Goal: Information Seeking & Learning: Learn about a topic

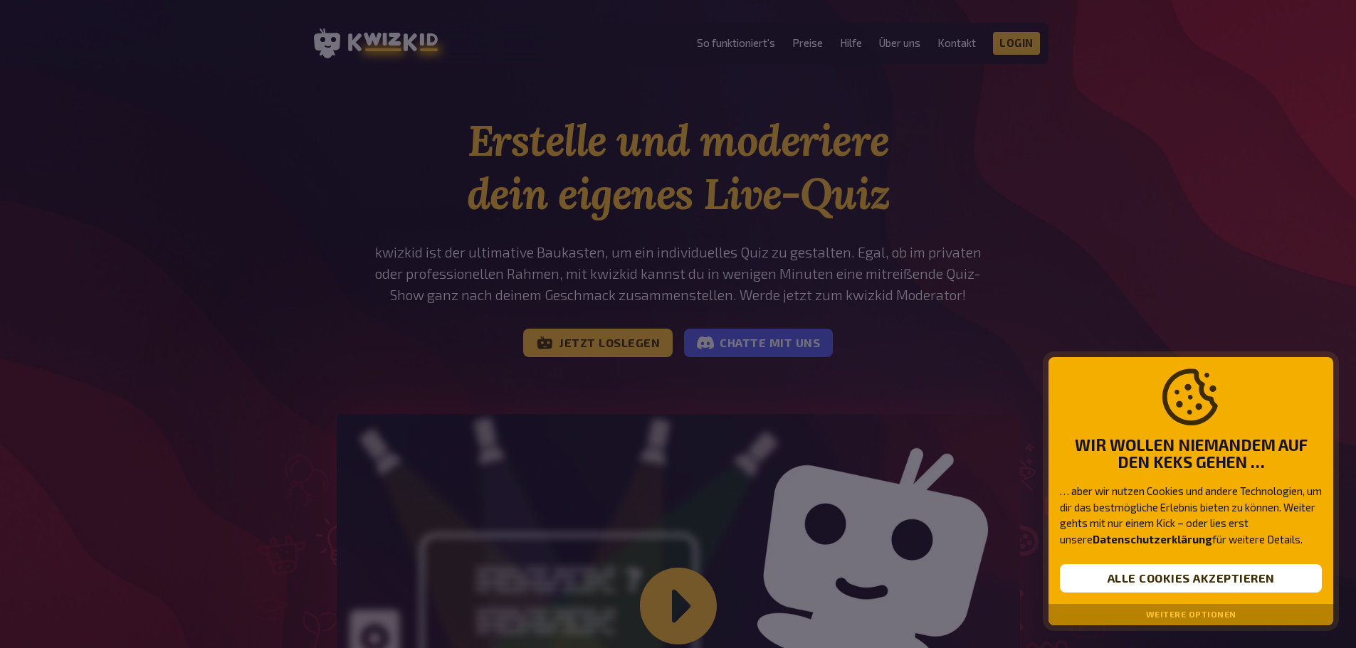
click at [1157, 614] on button "Weitere Optionen" at bounding box center [1191, 615] width 90 height 10
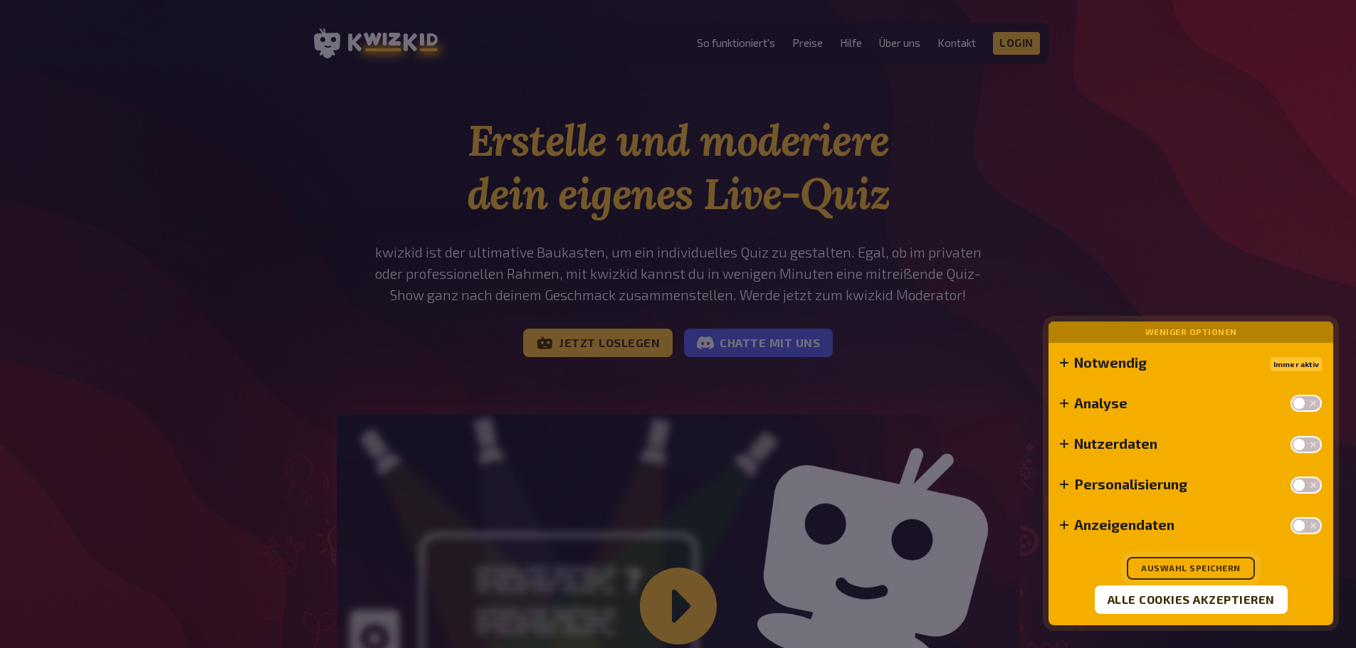
click at [1210, 572] on button "Auswahl speichern" at bounding box center [1190, 568] width 128 height 23
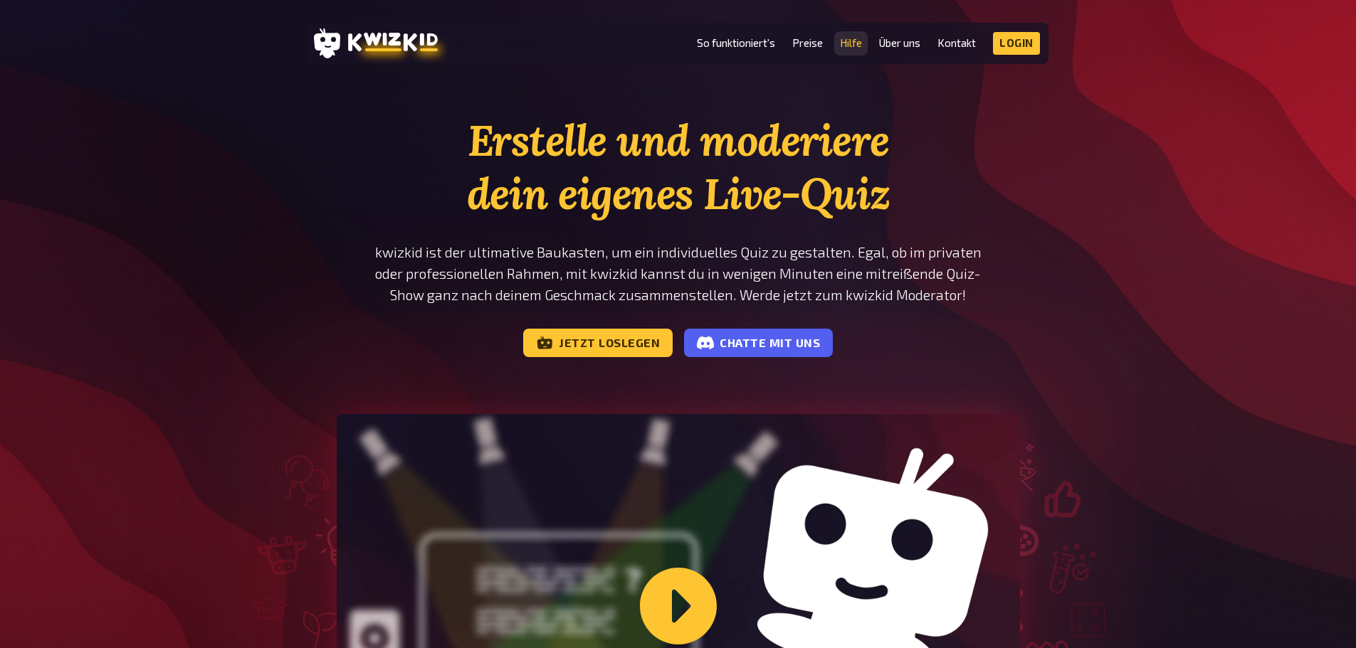
click at [842, 41] on link "Hilfe" at bounding box center [851, 43] width 22 height 12
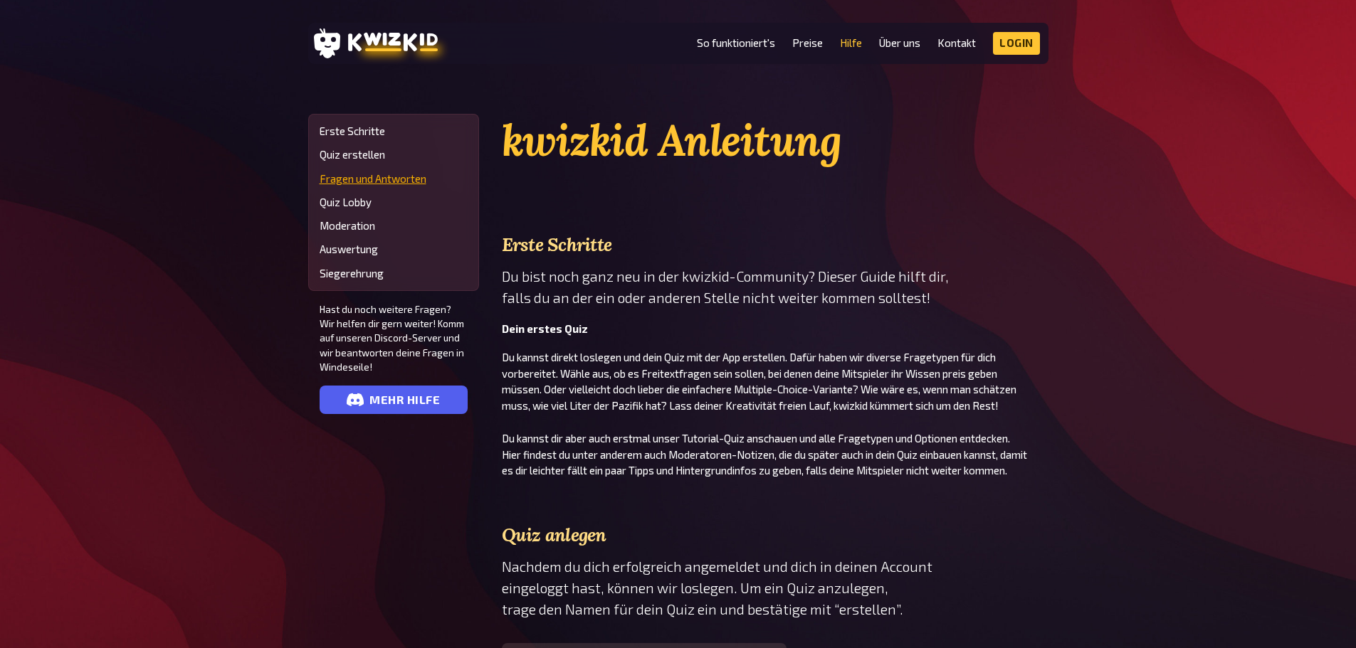
click at [417, 174] on link "Fragen und Antworten" at bounding box center [394, 179] width 148 height 12
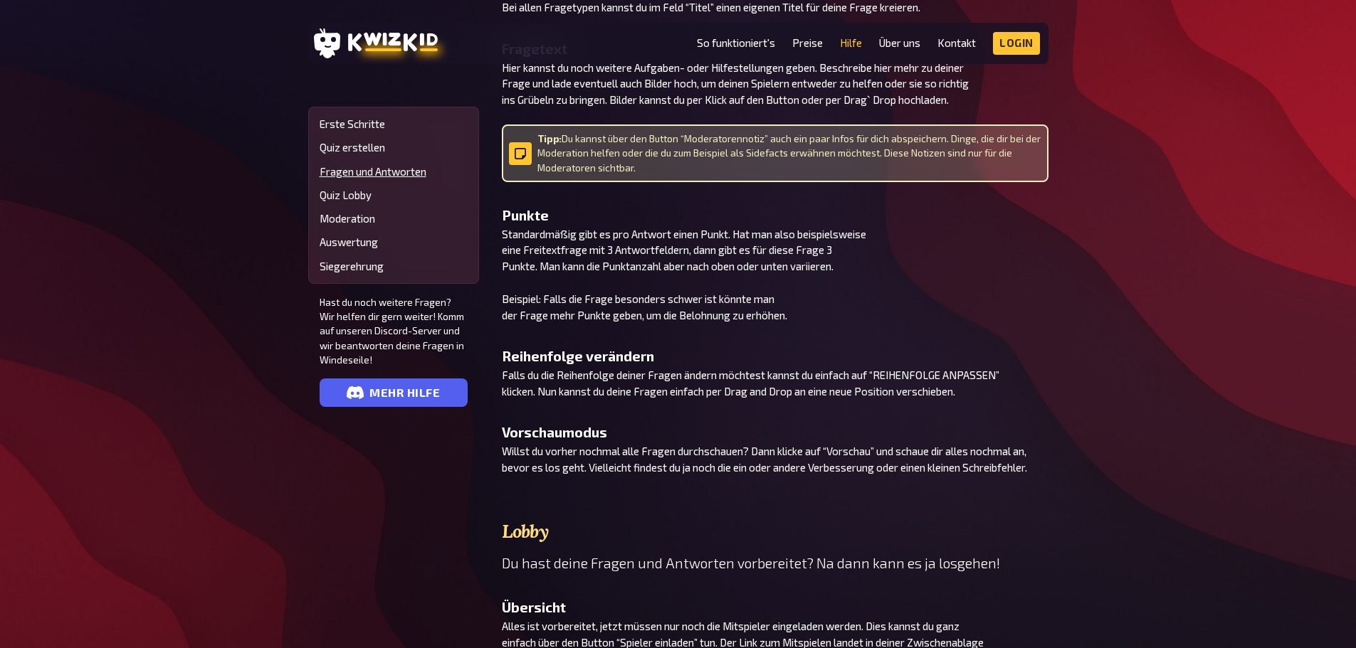
scroll to position [1867, 0]
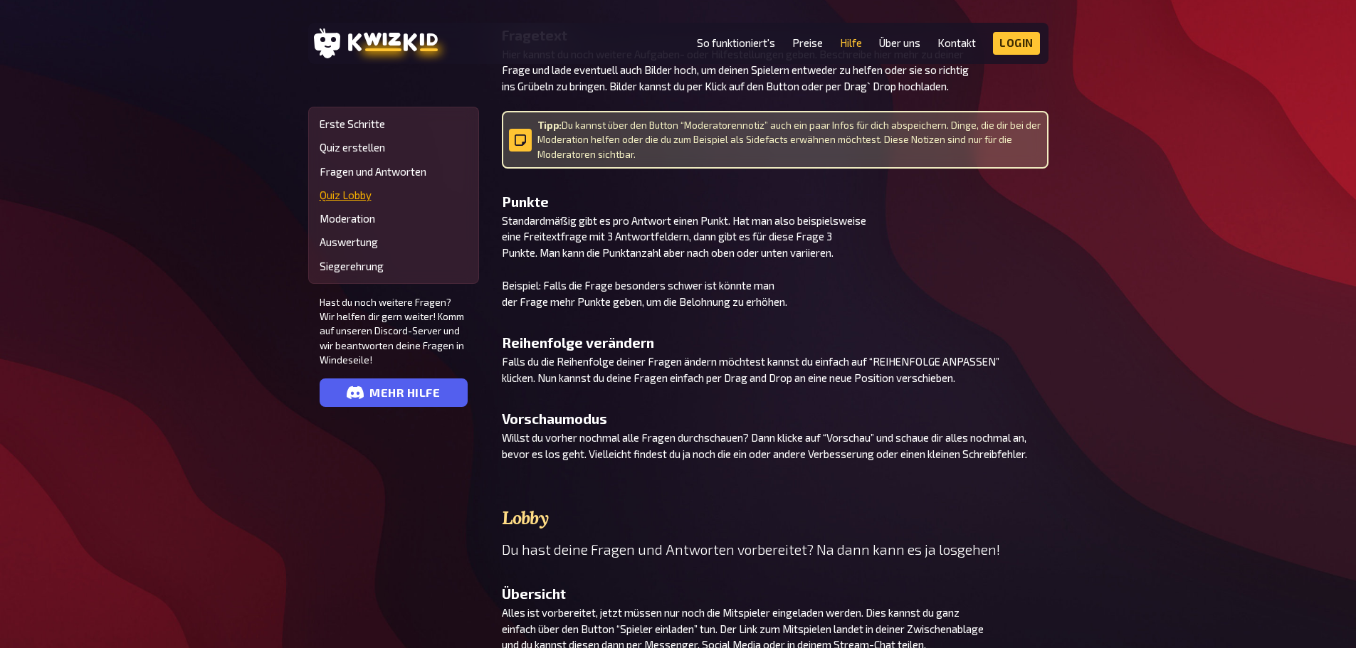
click at [364, 196] on link "Quiz Lobby" at bounding box center [394, 195] width 148 height 12
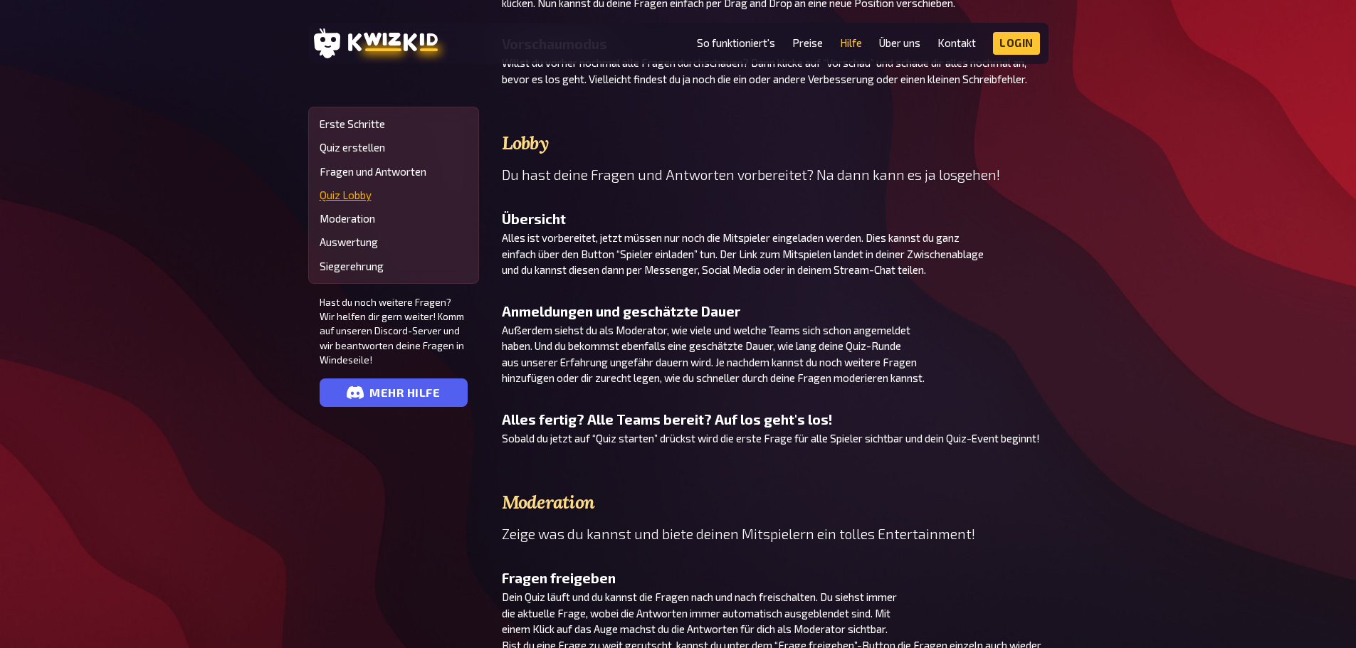
scroll to position [2246, 0]
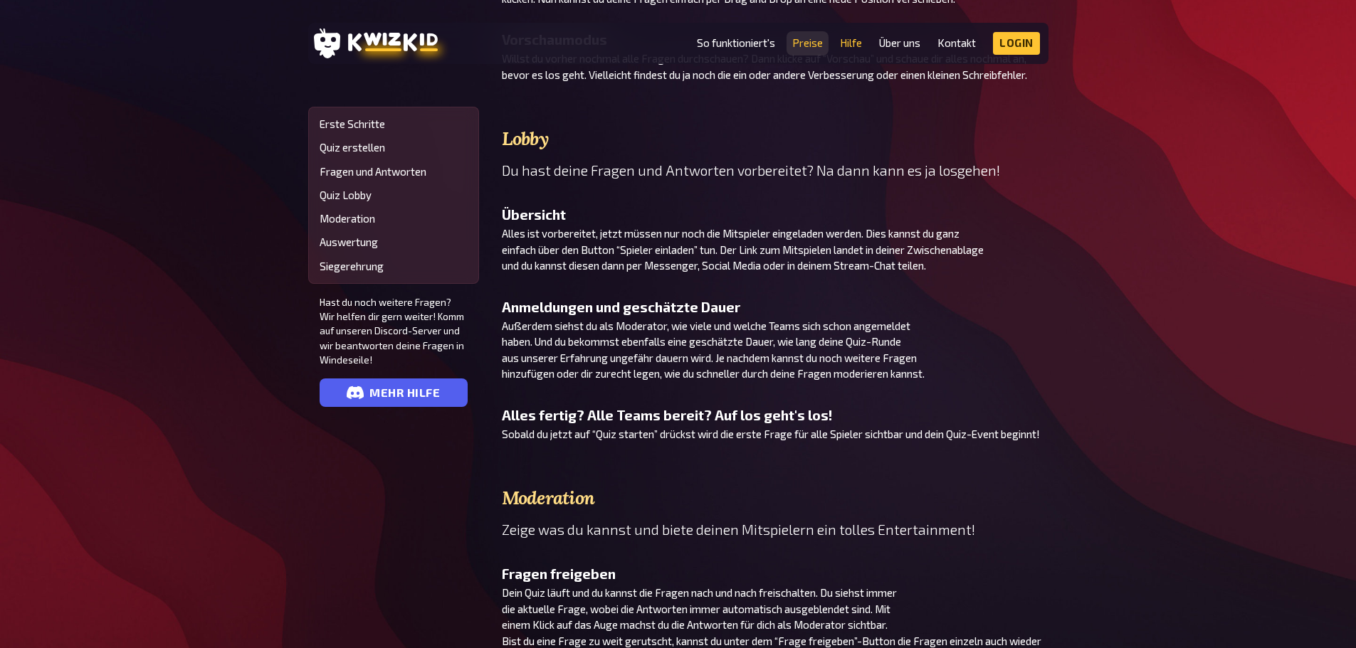
click at [807, 37] on link "Preise" at bounding box center [807, 43] width 31 height 12
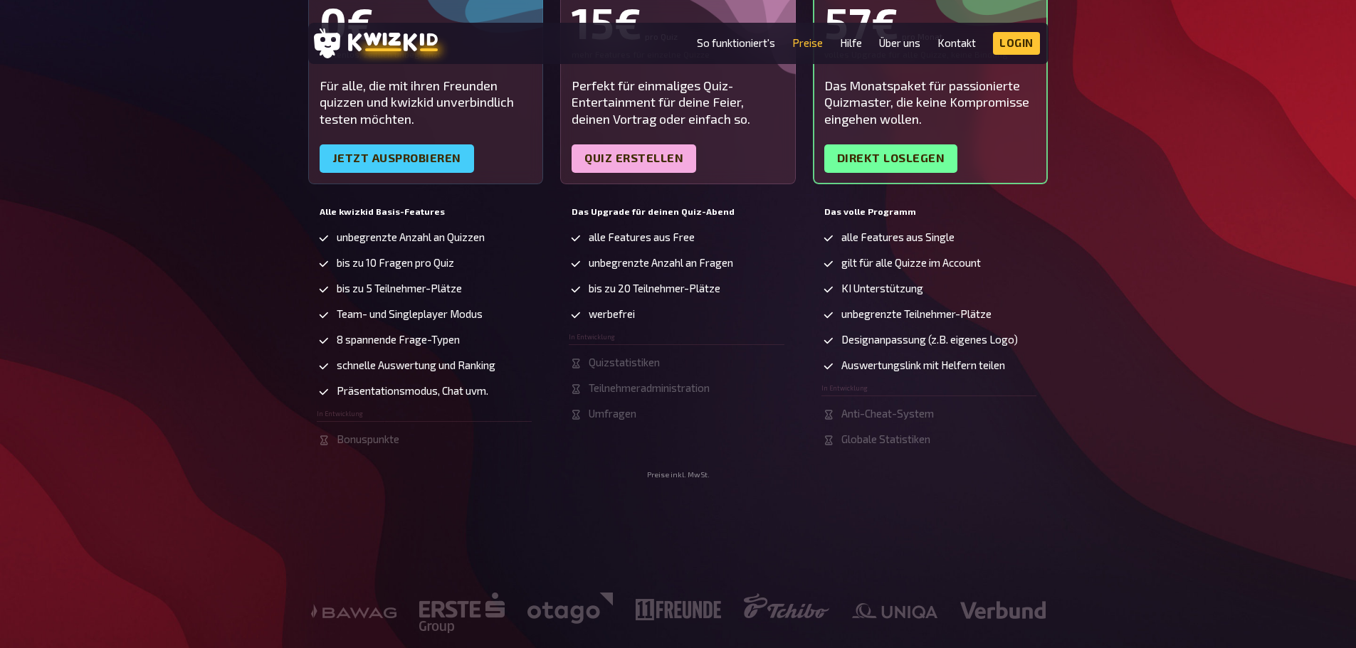
scroll to position [356, 0]
drag, startPoint x: 846, startPoint y: 310, endPoint x: 1047, endPoint y: 342, distance: 203.2
click at [1047, 342] on div "Das volle Programm alle Features aus Single gilt für alle Quizze im Account KI …" at bounding box center [931, 335] width 236 height 269
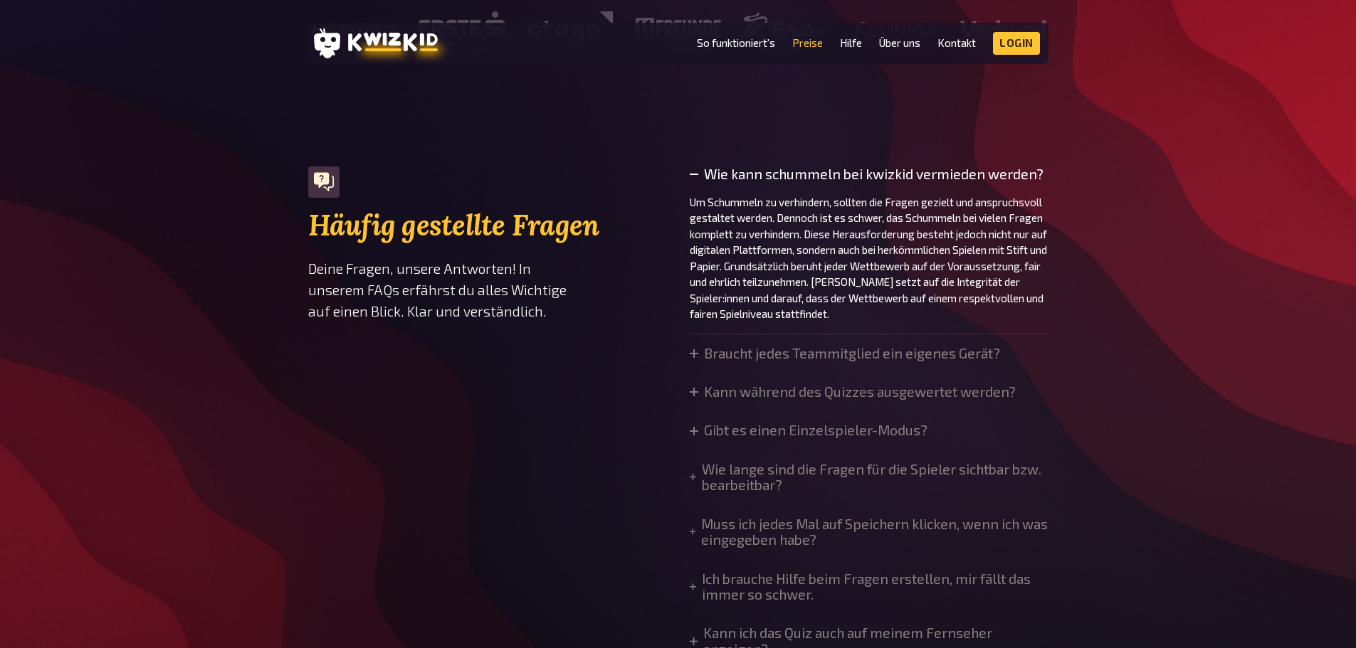
scroll to position [949, 0]
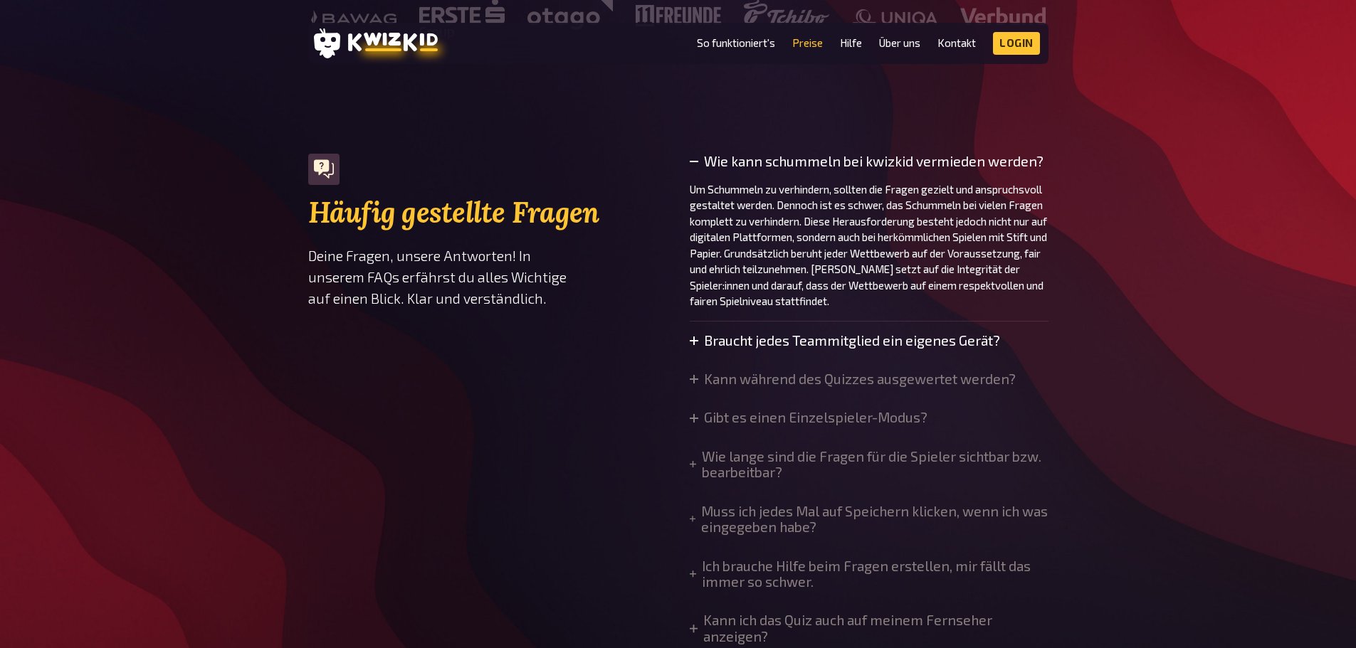
click at [825, 347] on summary "Braucht jedes Teammitglied ein eigenes Gerät?" at bounding box center [845, 341] width 310 height 16
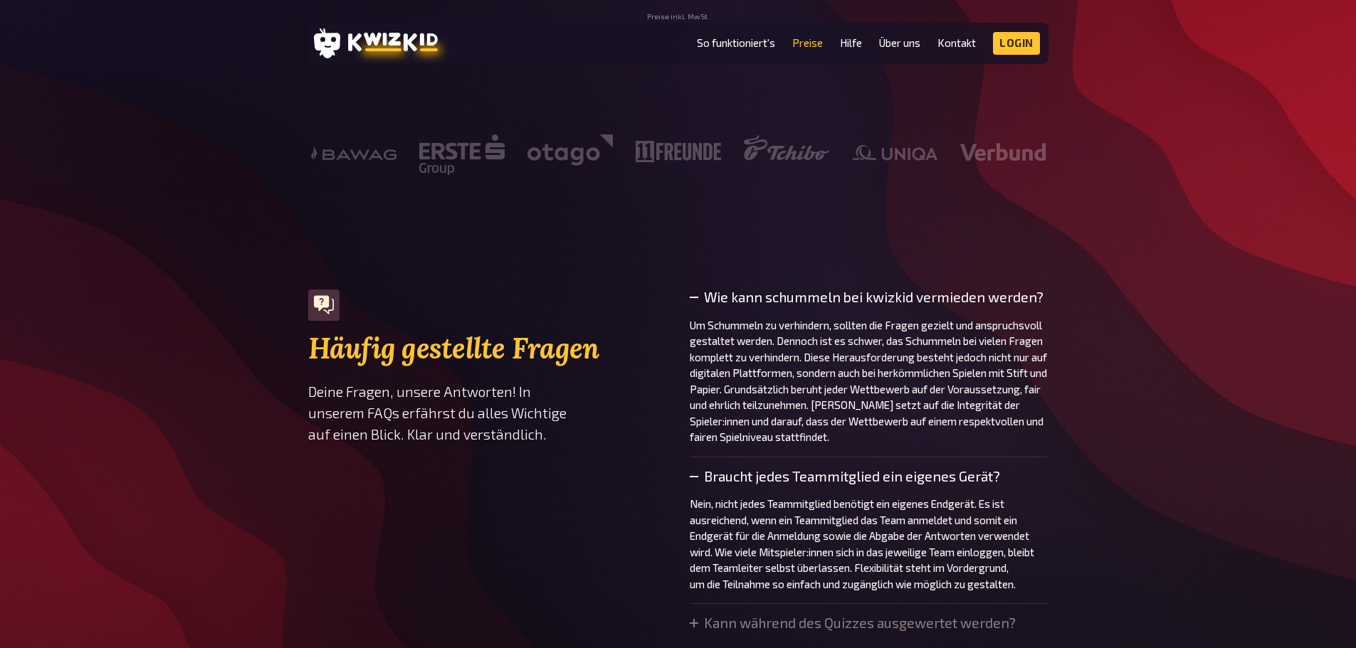
scroll to position [830, 0]
